Goal: Transaction & Acquisition: Book appointment/travel/reservation

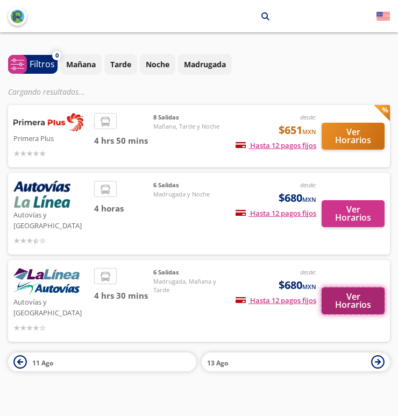
click at [348, 287] on button "Ver Horarios" at bounding box center [353, 300] width 63 height 27
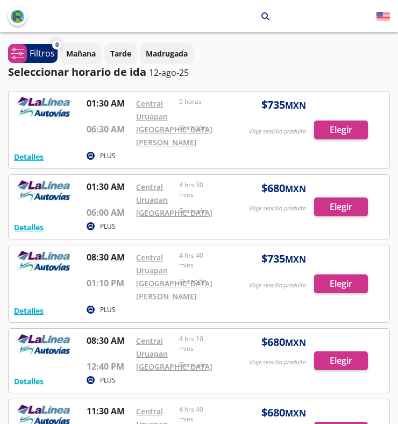
click at [356, 144] on div at bounding box center [199, 129] width 381 height 77
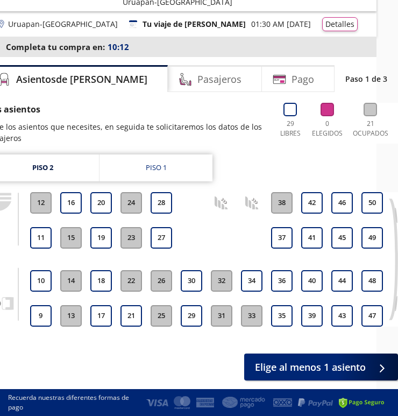
scroll to position [61, 22]
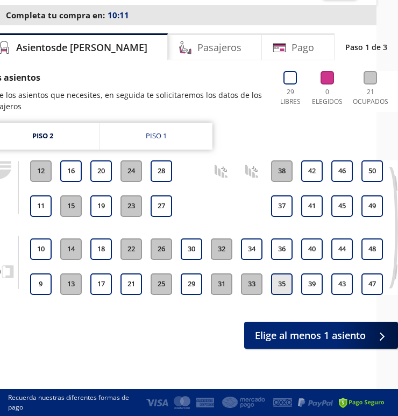
click at [286, 287] on button "35" at bounding box center [282, 284] width 22 height 22
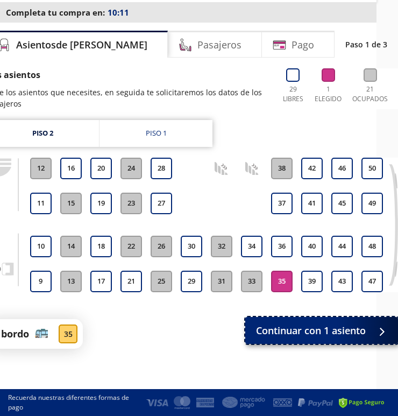
click at [324, 321] on button "Continuar con 1 asiento" at bounding box center [321, 330] width 153 height 27
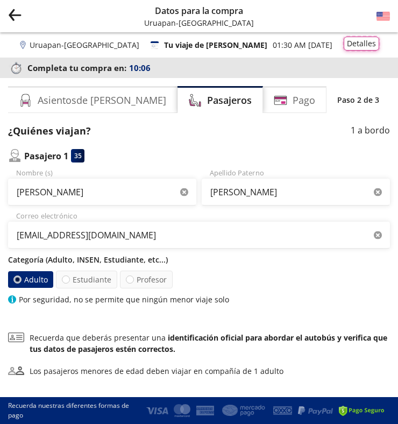
click at [373, 42] on button "Detalles" at bounding box center [362, 44] width 36 height 14
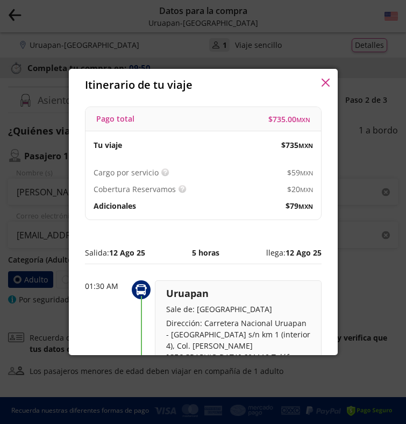
click at [327, 81] on icon "button" at bounding box center [325, 83] width 8 height 8
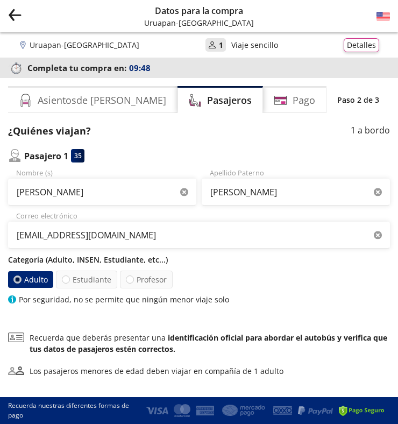
click at [20, 13] on icon "Group 9 Created with Sketch." at bounding box center [14, 14] width 13 height 13
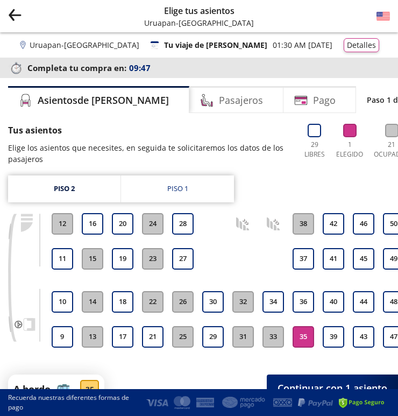
click at [22, 14] on div "Group 9 Created with Sketch. Elige tus asientos Uruapan - [GEOGRAPHIC_DATA]" at bounding box center [199, 16] width 398 height 32
click at [13, 12] on icon "Group 9 Created with Sketch." at bounding box center [14, 14] width 13 height 13
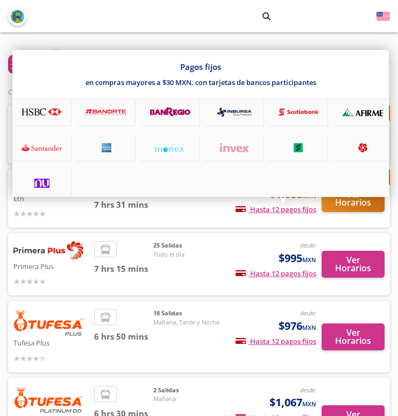
click at [366, 196] on div "Pagos fijos en compras mayores a $30 MXN, con tarjetas de bancos participantes" at bounding box center [200, 123] width 377 height 147
click at [349, 197] on div "Pagos fijos en compras mayores a $30 MXN, con tarjetas de bancos participantes" at bounding box center [200, 123] width 377 height 147
click at [339, 208] on div at bounding box center [199, 208] width 398 height 416
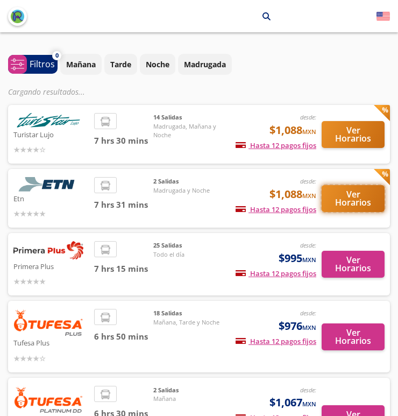
click at [337, 196] on button "Ver Horarios" at bounding box center [353, 198] width 63 height 27
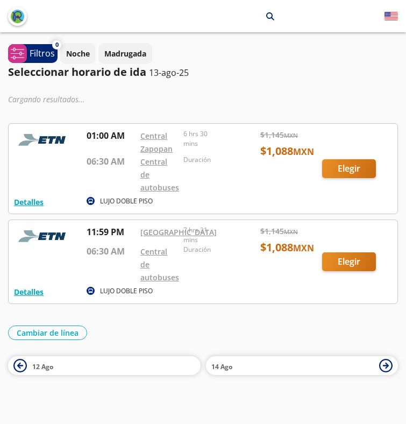
click at [340, 167] on div at bounding box center [203, 169] width 389 height 90
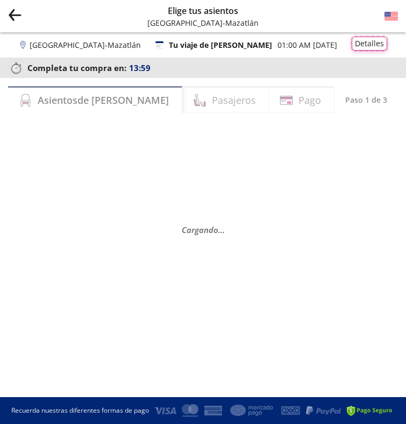
click at [360, 46] on button "Detalles" at bounding box center [370, 44] width 36 height 14
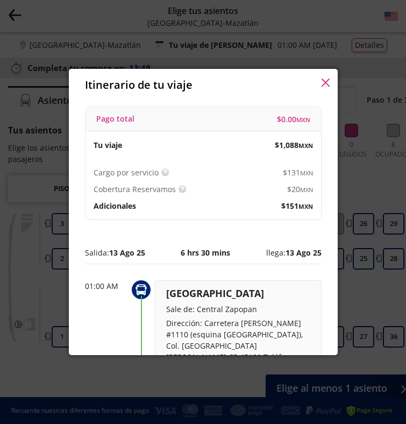
click at [325, 81] on icon "button" at bounding box center [325, 83] width 8 height 8
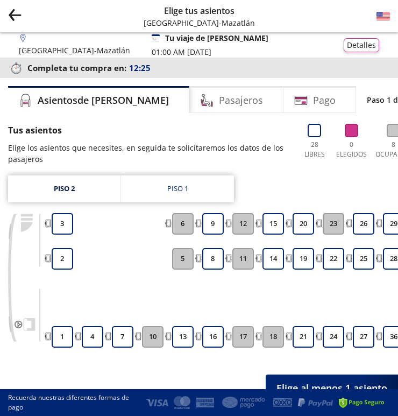
click at [14, 12] on icon "Group 9 Created with Sketch." at bounding box center [14, 14] width 13 height 13
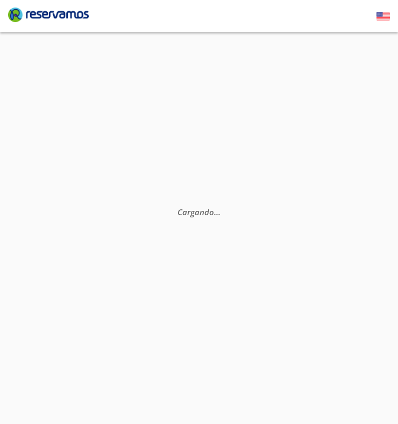
click at [14, 12] on icon "Brand Logo" at bounding box center [48, 14] width 81 height 16
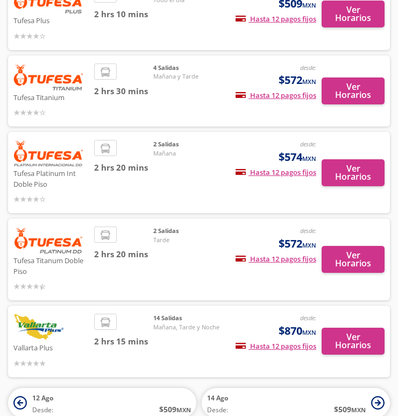
scroll to position [25, 0]
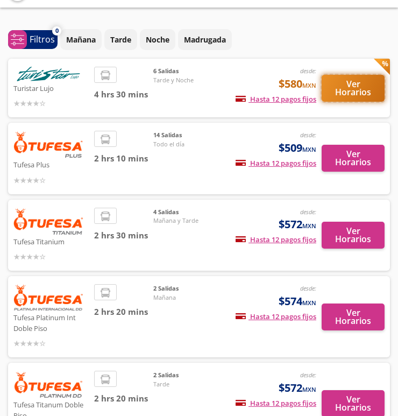
click at [356, 79] on button "Ver Horarios" at bounding box center [353, 88] width 63 height 27
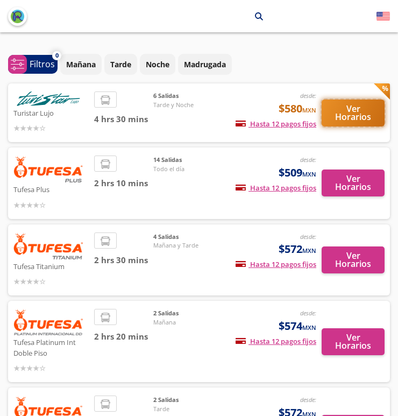
click at [345, 112] on button "Ver Horarios" at bounding box center [353, 113] width 63 height 27
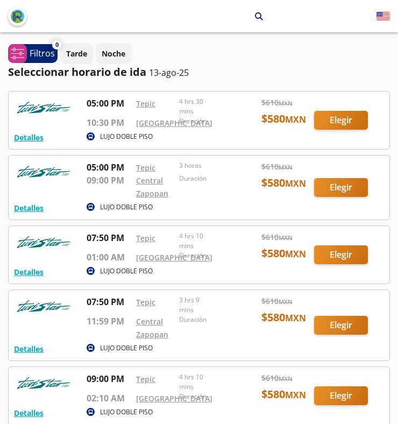
click at [360, 129] on div at bounding box center [199, 120] width 381 height 58
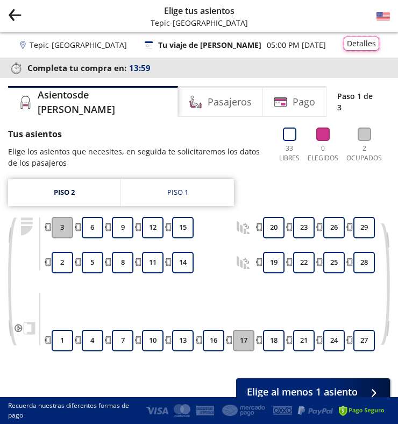
click at [368, 44] on button "Detalles" at bounding box center [362, 44] width 36 height 14
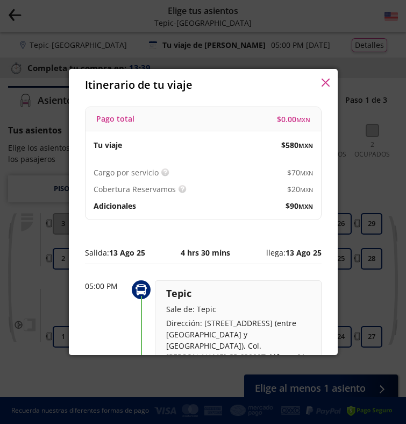
click at [325, 83] on icon "button" at bounding box center [325, 83] width 8 height 8
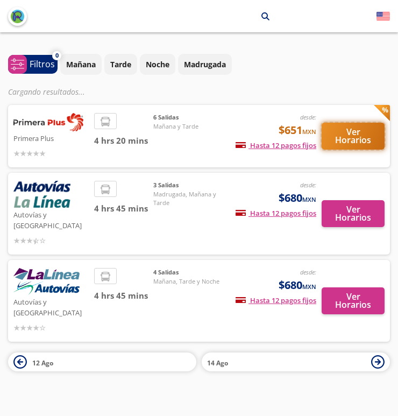
click at [362, 135] on button "Ver Horarios" at bounding box center [353, 136] width 63 height 27
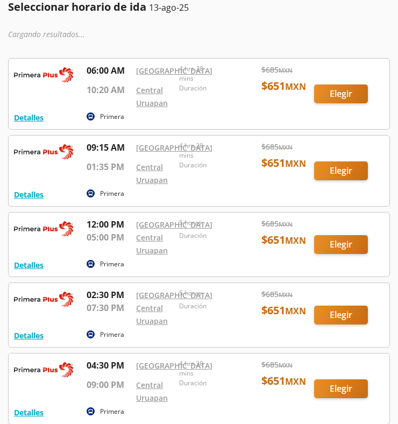
scroll to position [91, 0]
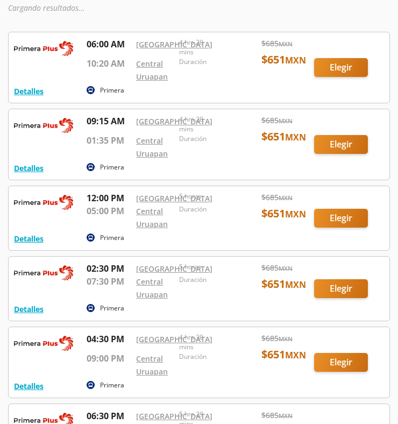
click at [342, 72] on div at bounding box center [199, 67] width 381 height 70
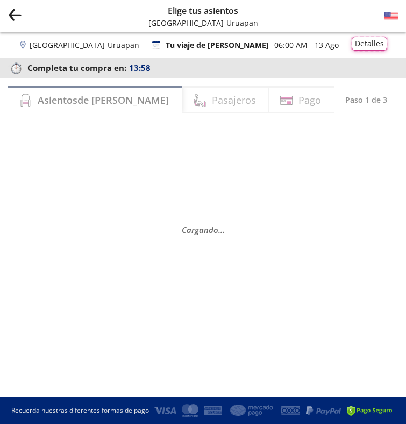
click at [357, 42] on button "Detalles" at bounding box center [370, 44] width 36 height 14
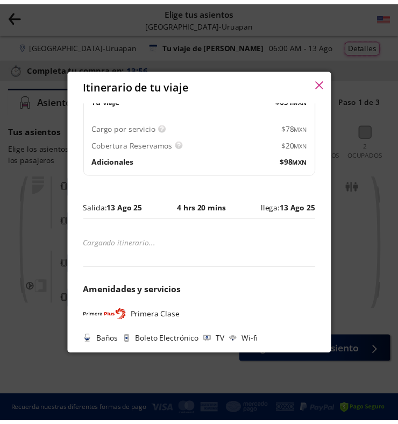
scroll to position [52, 0]
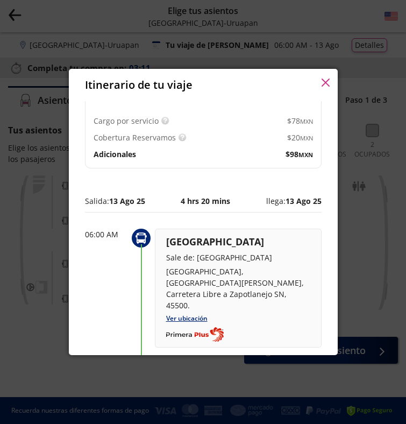
click at [327, 82] on icon "button" at bounding box center [326, 83] width 8 height 8
